Goal: Task Accomplishment & Management: Use online tool/utility

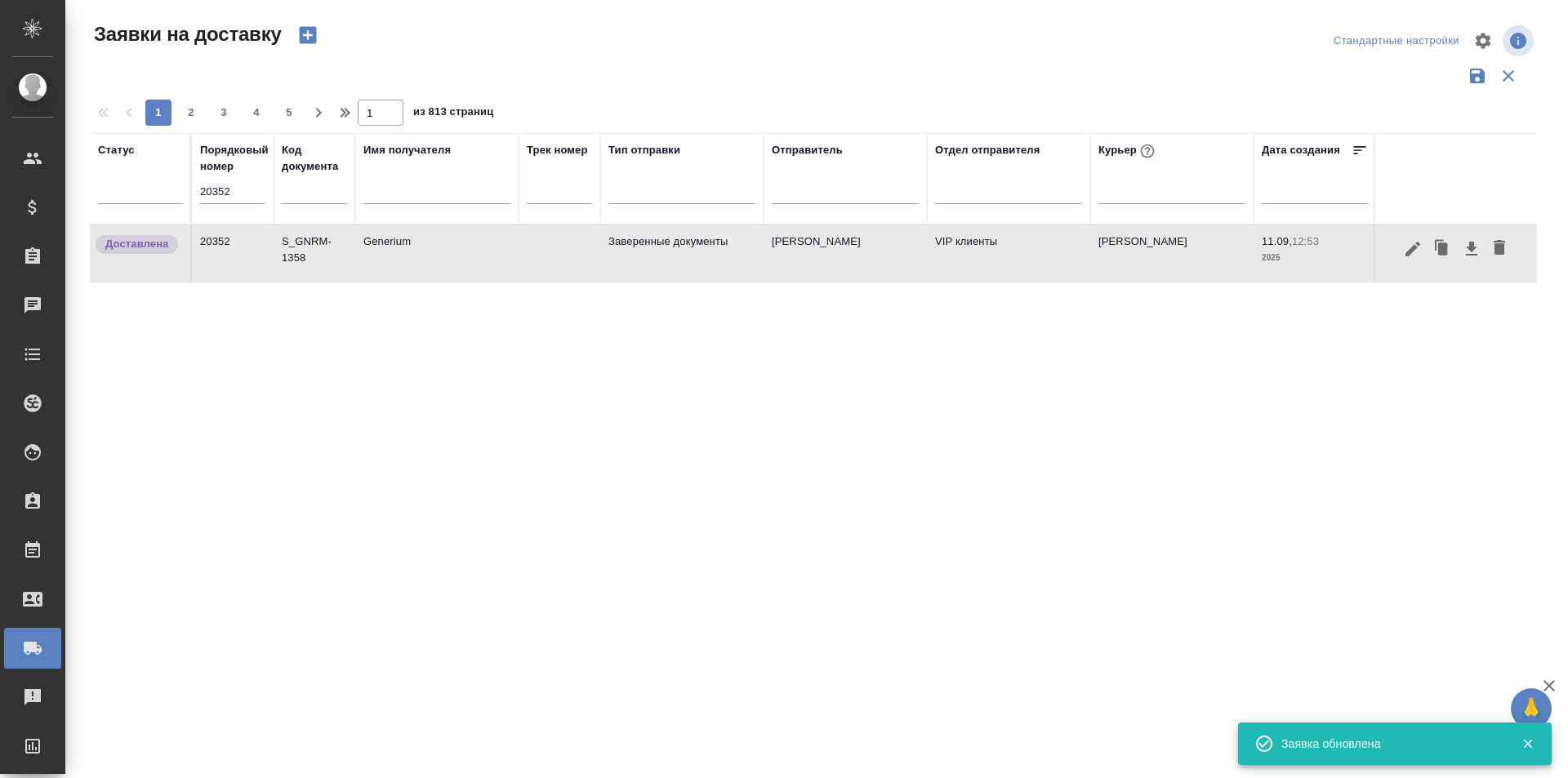
click at [227, 191] on input "20352" at bounding box center [233, 192] width 66 height 23
paste input "35"
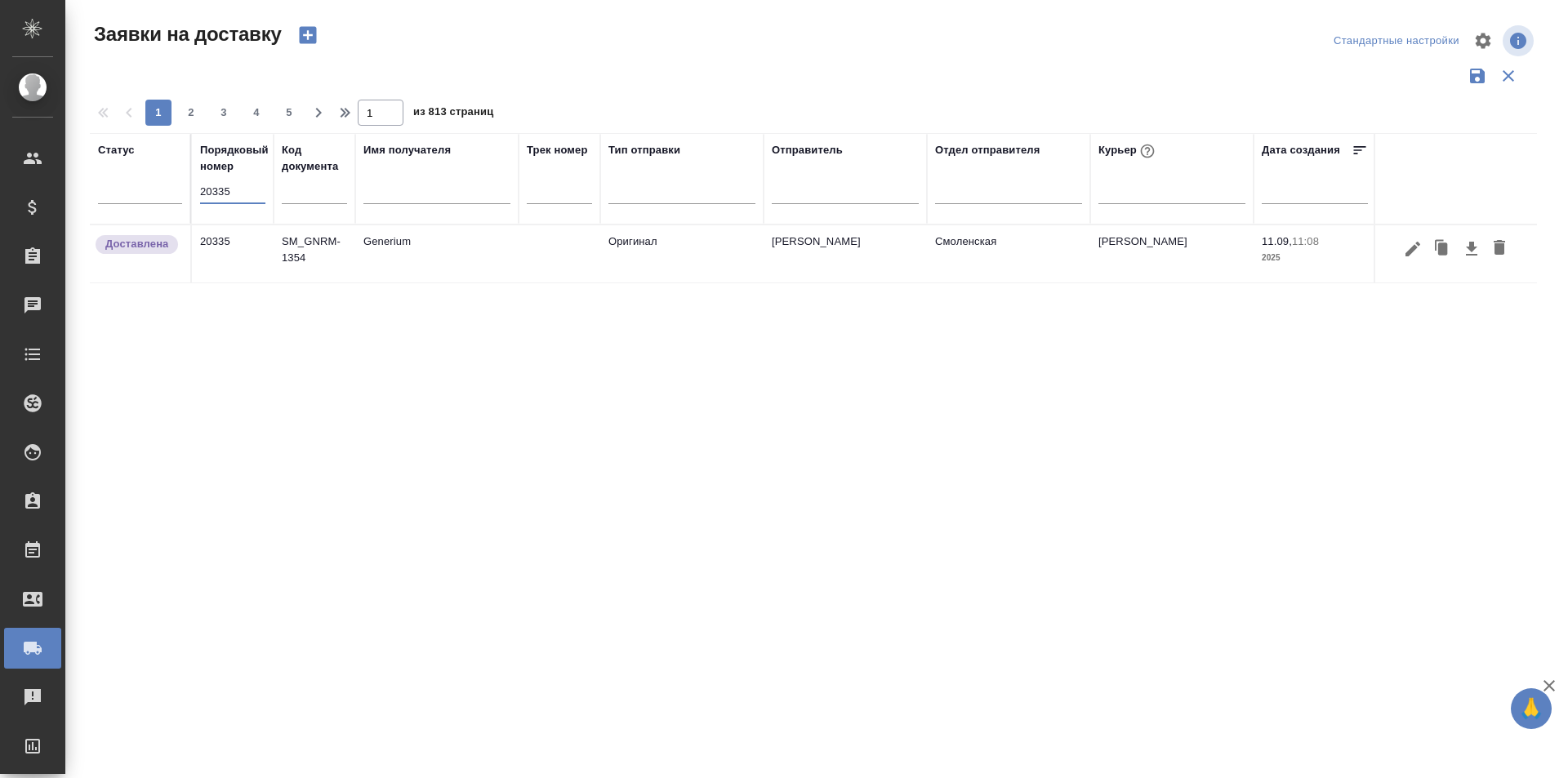
type input "20335"
click at [1411, 253] on icon "button" at bounding box center [1412, 248] width 14 height 14
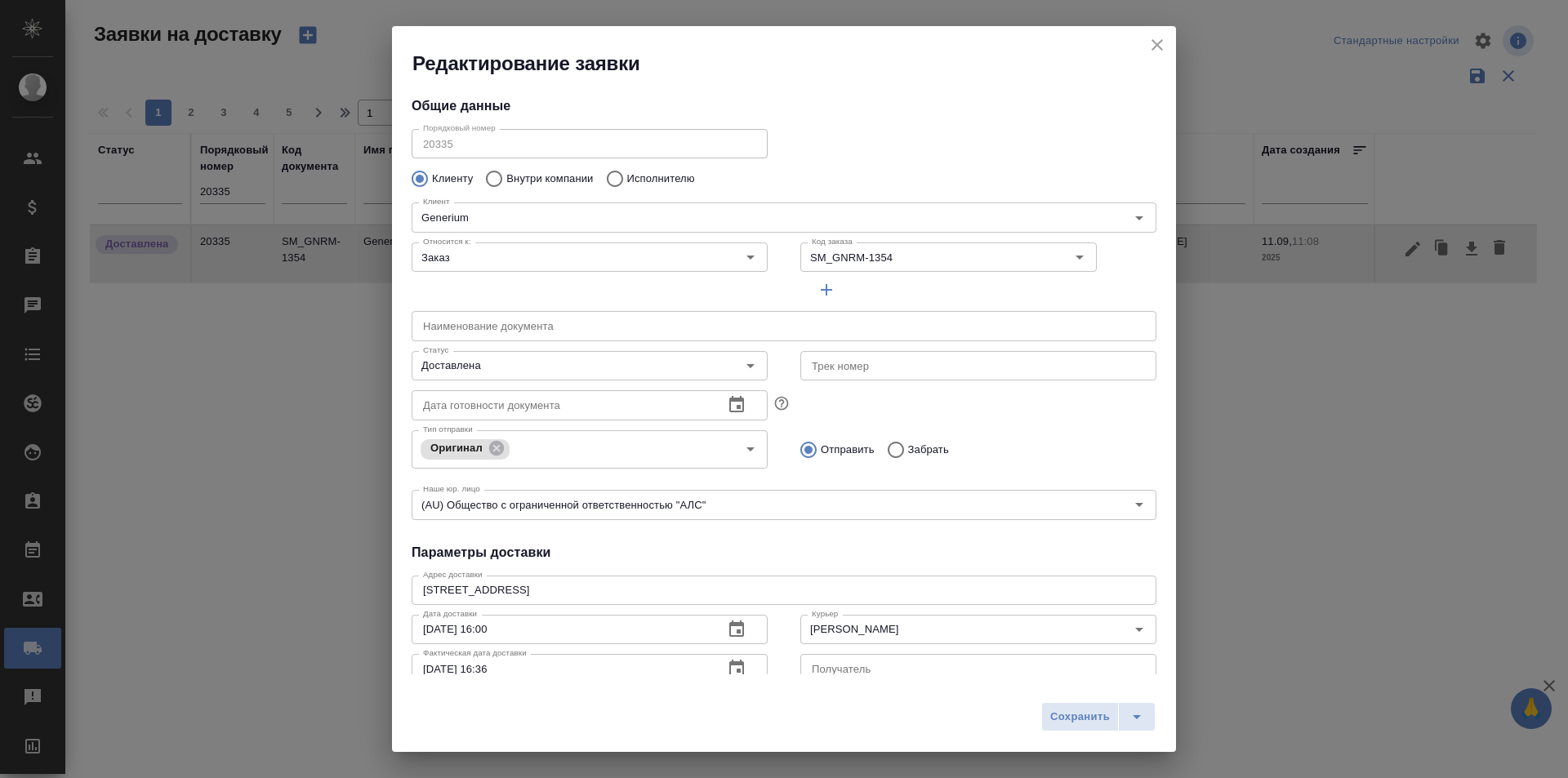
type input "[PERSON_NAME]"
click at [1162, 45] on icon "close" at bounding box center [1156, 44] width 19 height 19
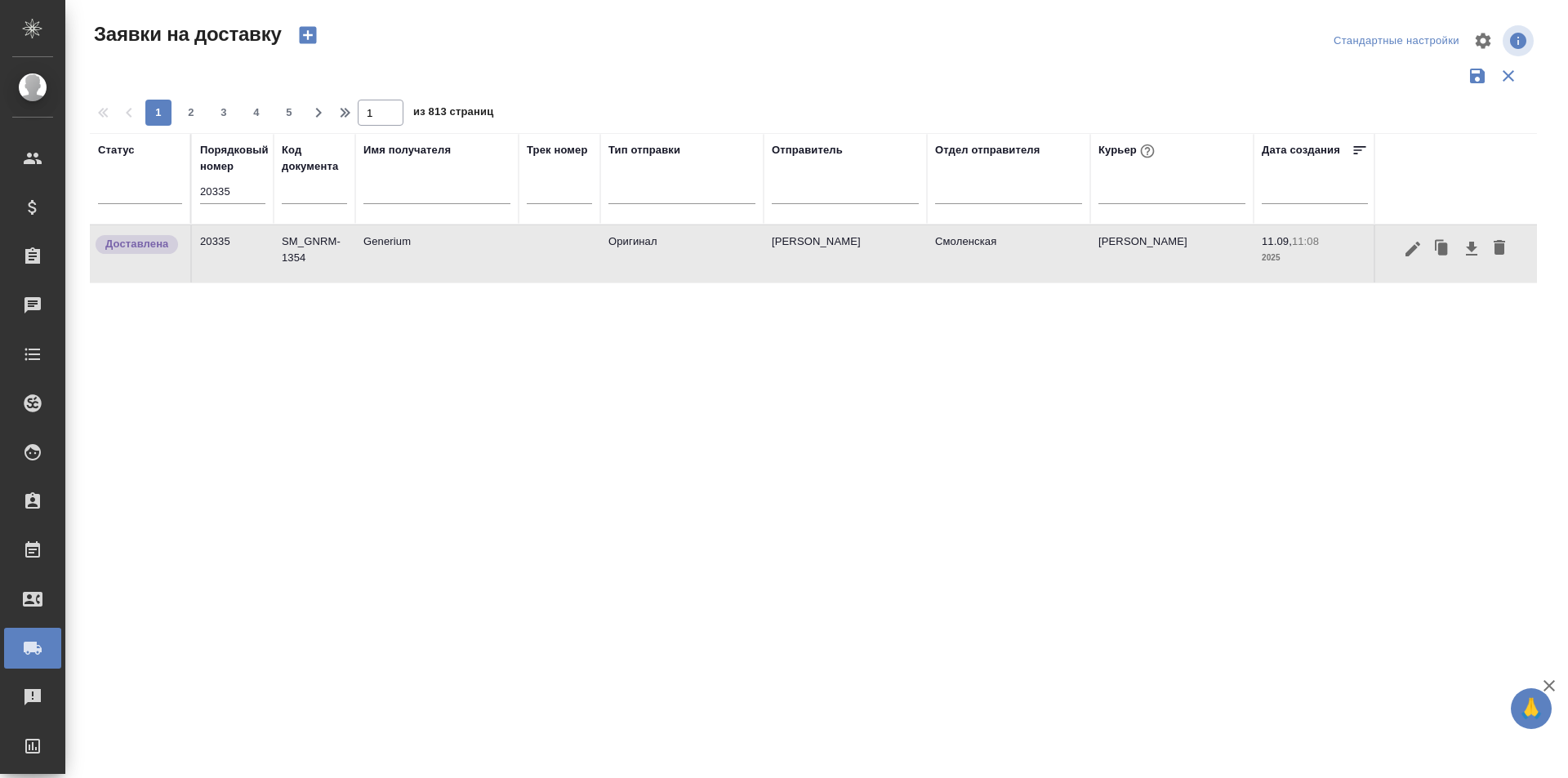
click at [228, 189] on input "20335" at bounding box center [233, 192] width 66 height 23
paste input "6"
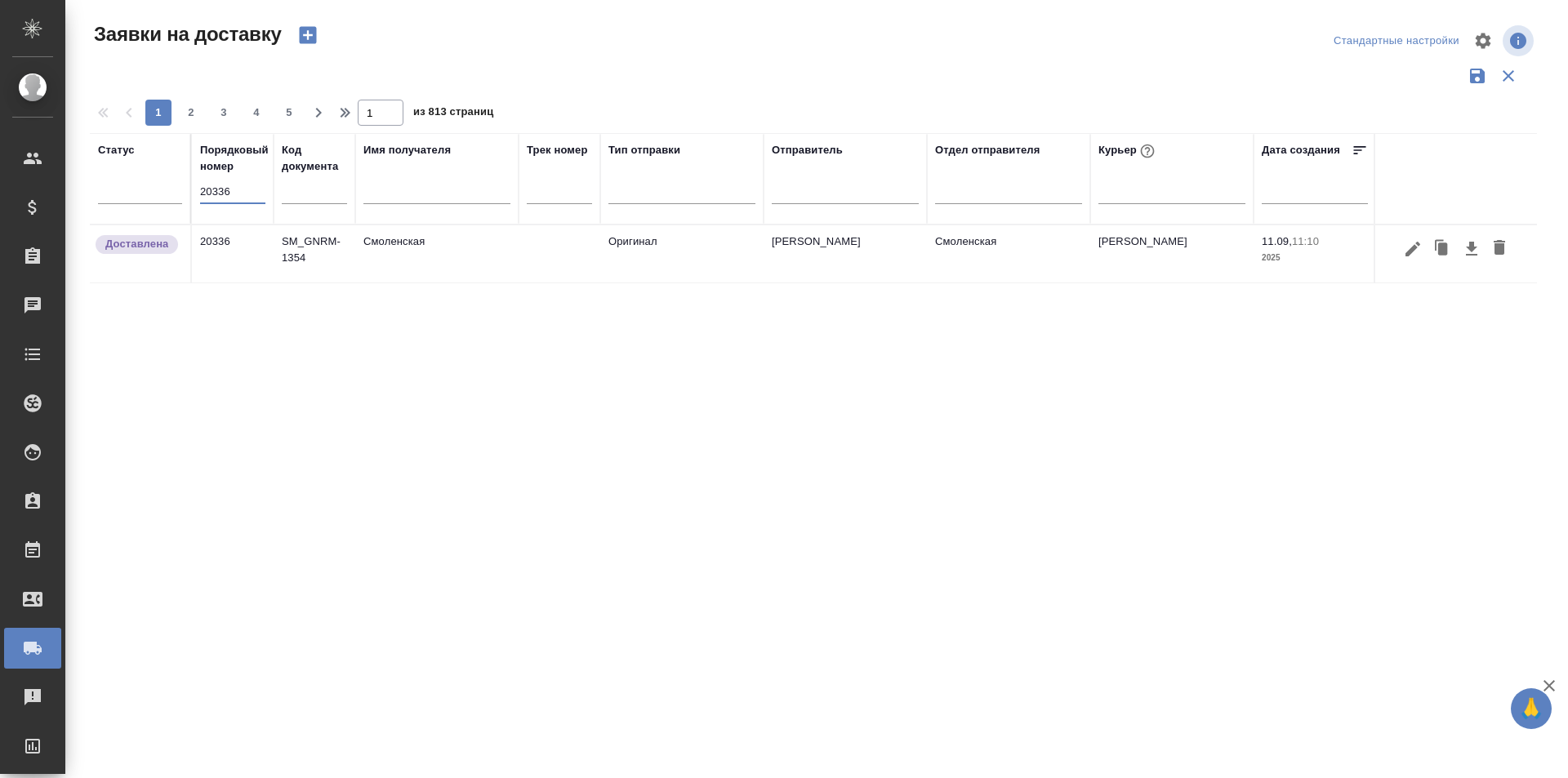
click at [245, 191] on input "20336" at bounding box center [233, 192] width 66 height 23
paste input "7"
click at [212, 198] on input "20337" at bounding box center [233, 192] width 66 height 23
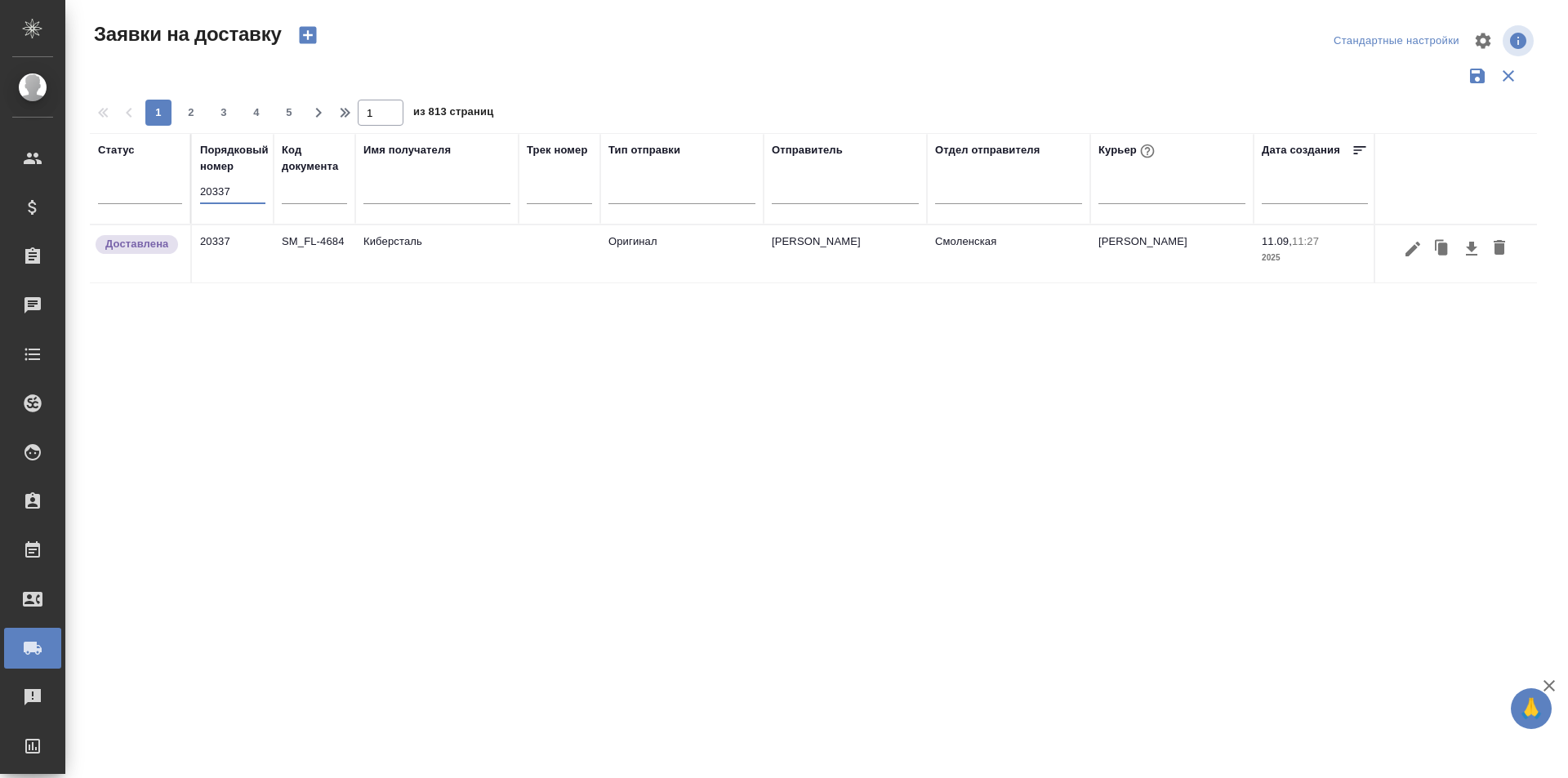
paste input "8"
type input "20338"
